Goal: Task Accomplishment & Management: Use online tool/utility

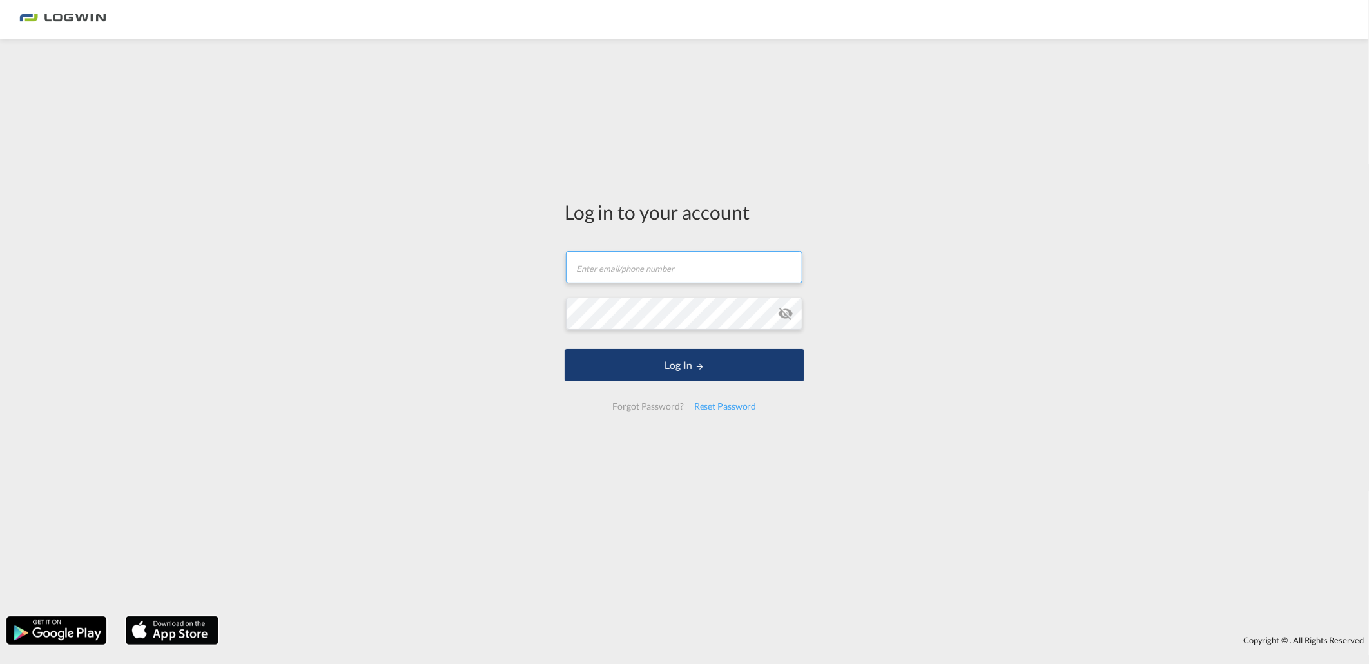
type input "[PERSON_NAME][EMAIL_ADDRESS][DOMAIN_NAME]"
click at [691, 379] on button "Log In" at bounding box center [684, 365] width 240 height 32
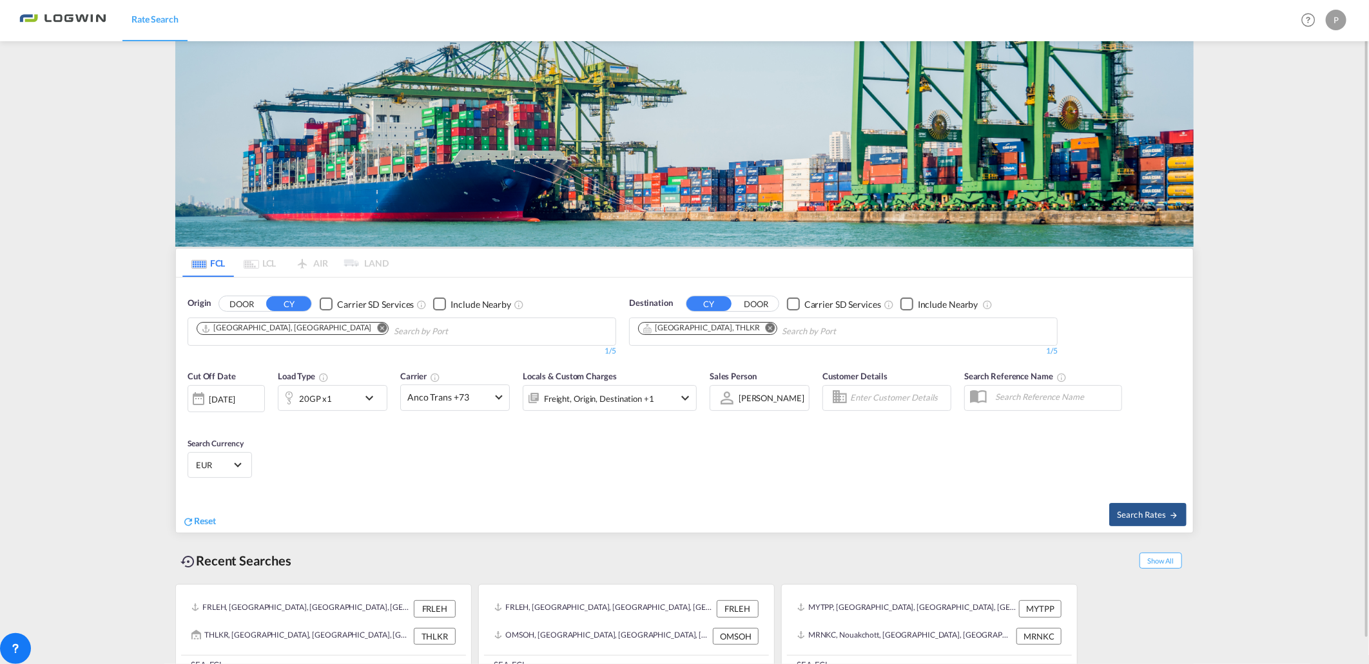
click at [369, 326] on button "Remove" at bounding box center [378, 329] width 19 height 13
drag, startPoint x: 221, startPoint y: 360, endPoint x: 223, endPoint y: 346, distance: 13.7
click at [221, 360] on div "Origin DOOR CY Carrier SD Services Include Nearby 0/5 0/" at bounding box center [401, 327] width 441 height 73
click at [223, 345] on body "Rate Search Rate Search Help Resources Product Release P My Profile Logout FCL …" at bounding box center [684, 332] width 1369 height 664
click at [235, 336] on body "Rate Search Rate Search Help Resources Product Release P My Profile Logout FCL …" at bounding box center [684, 332] width 1369 height 664
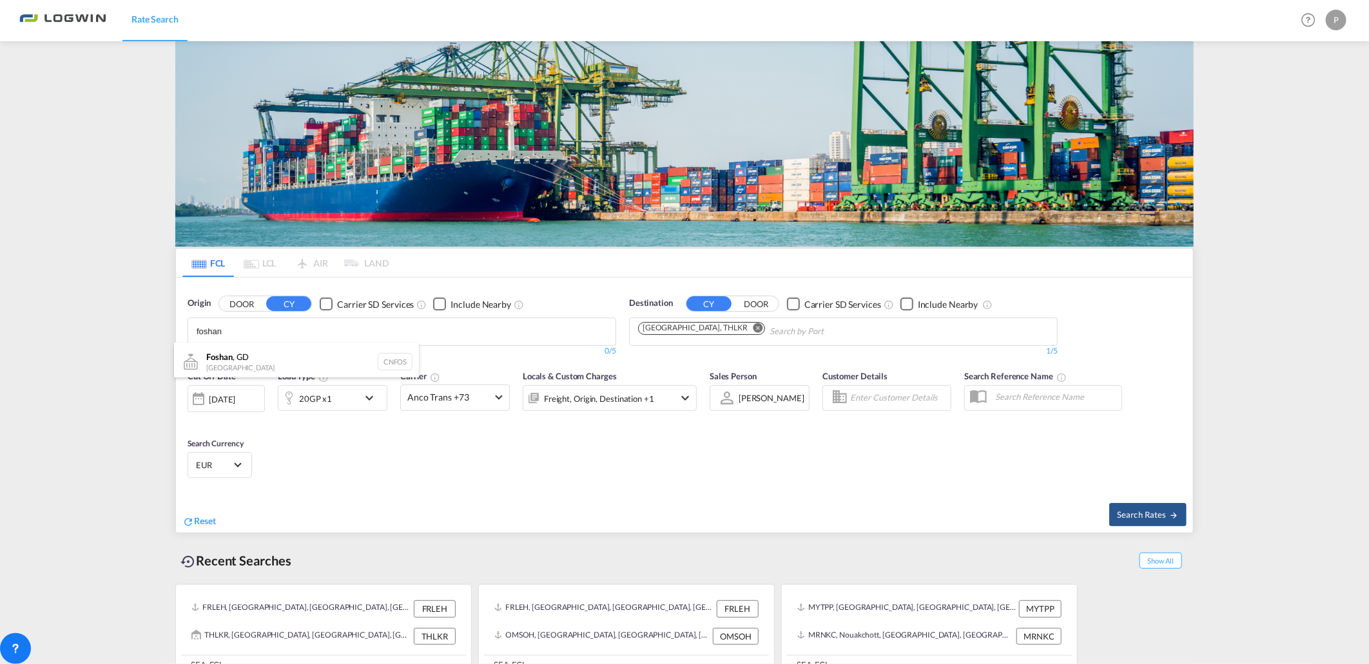
type input "foshan"
